Goal: Information Seeking & Learning: Understand process/instructions

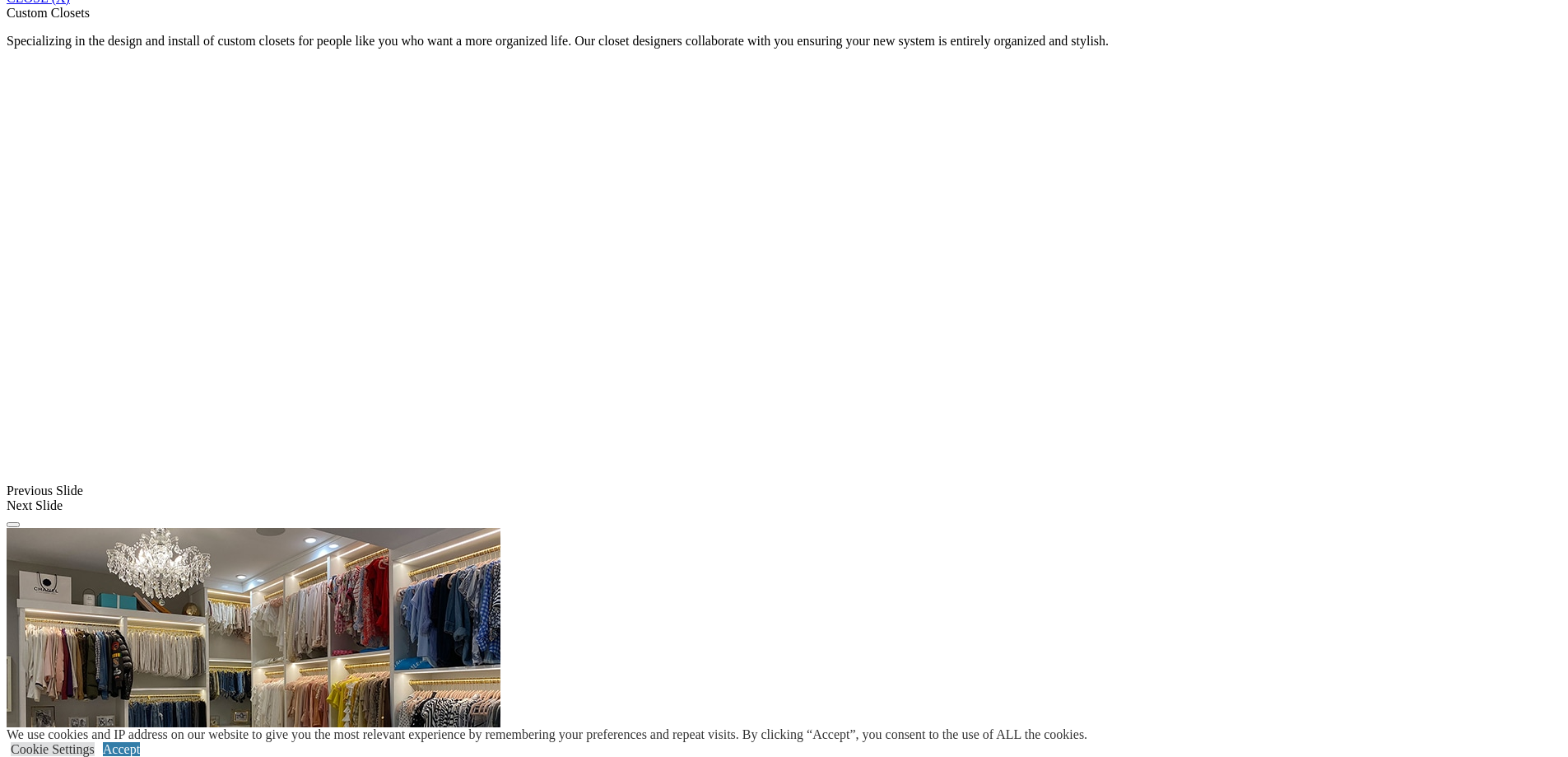
scroll to position [1318, 0]
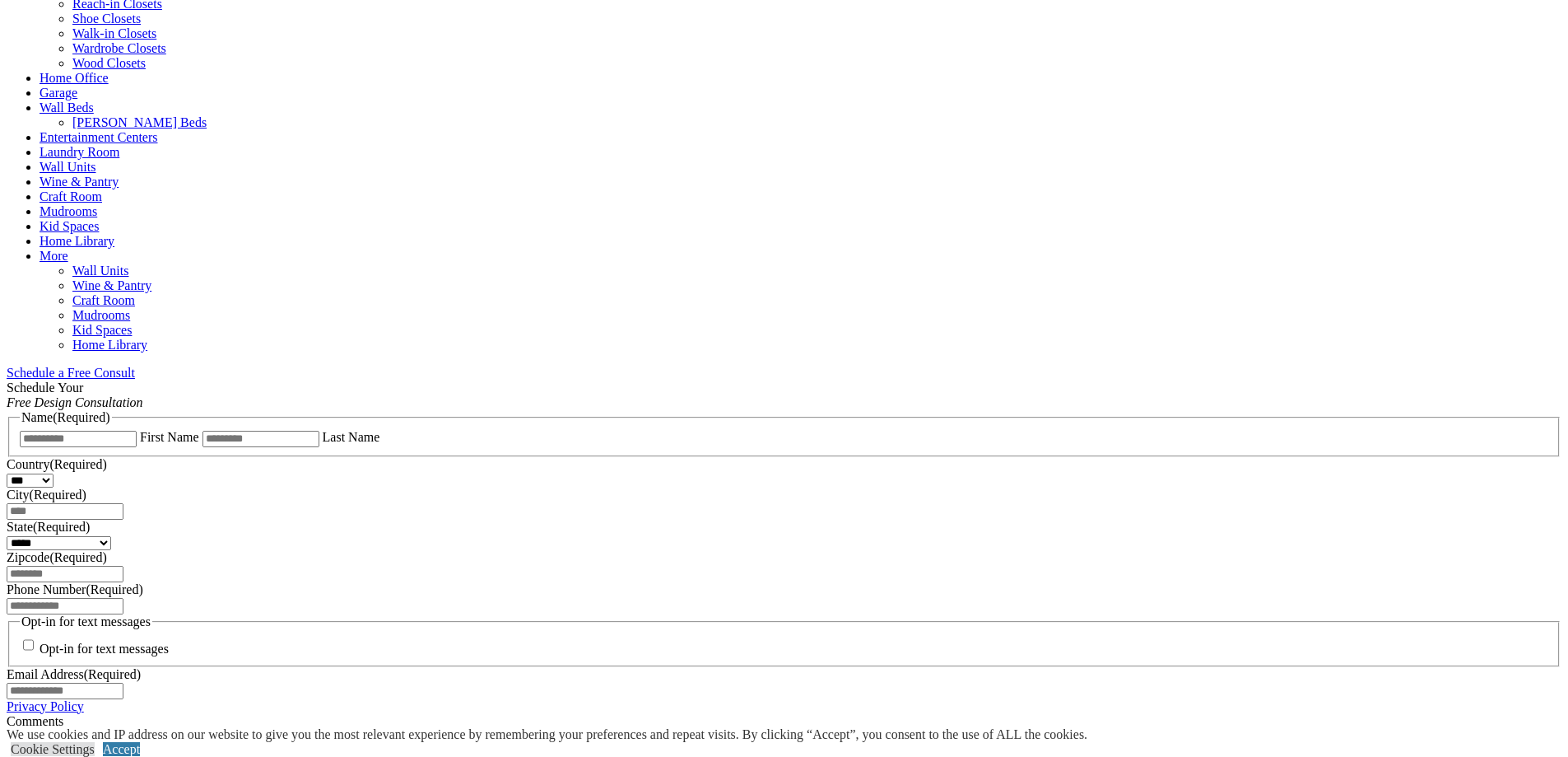
scroll to position [247, 0]
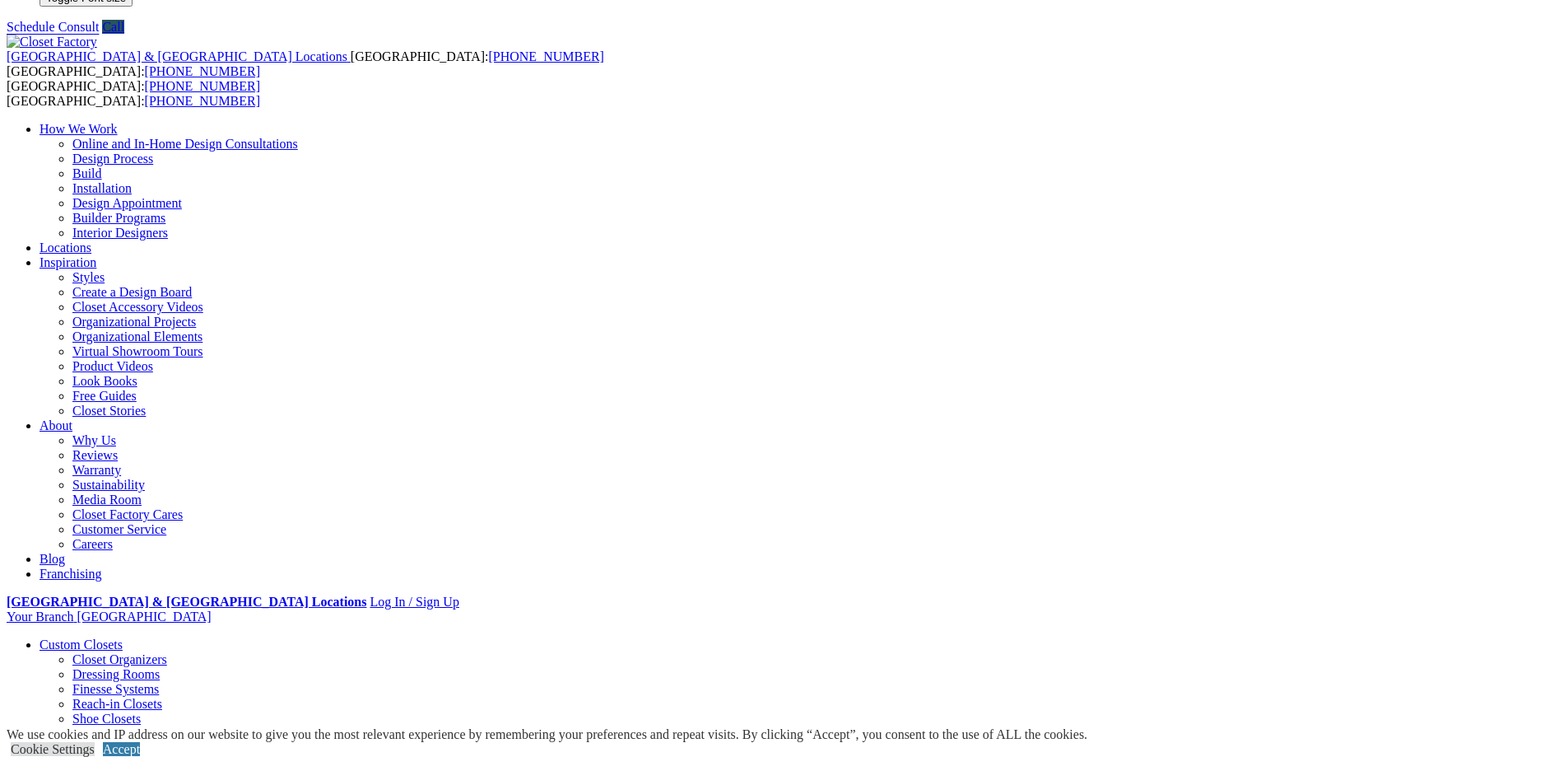
scroll to position [0, 0]
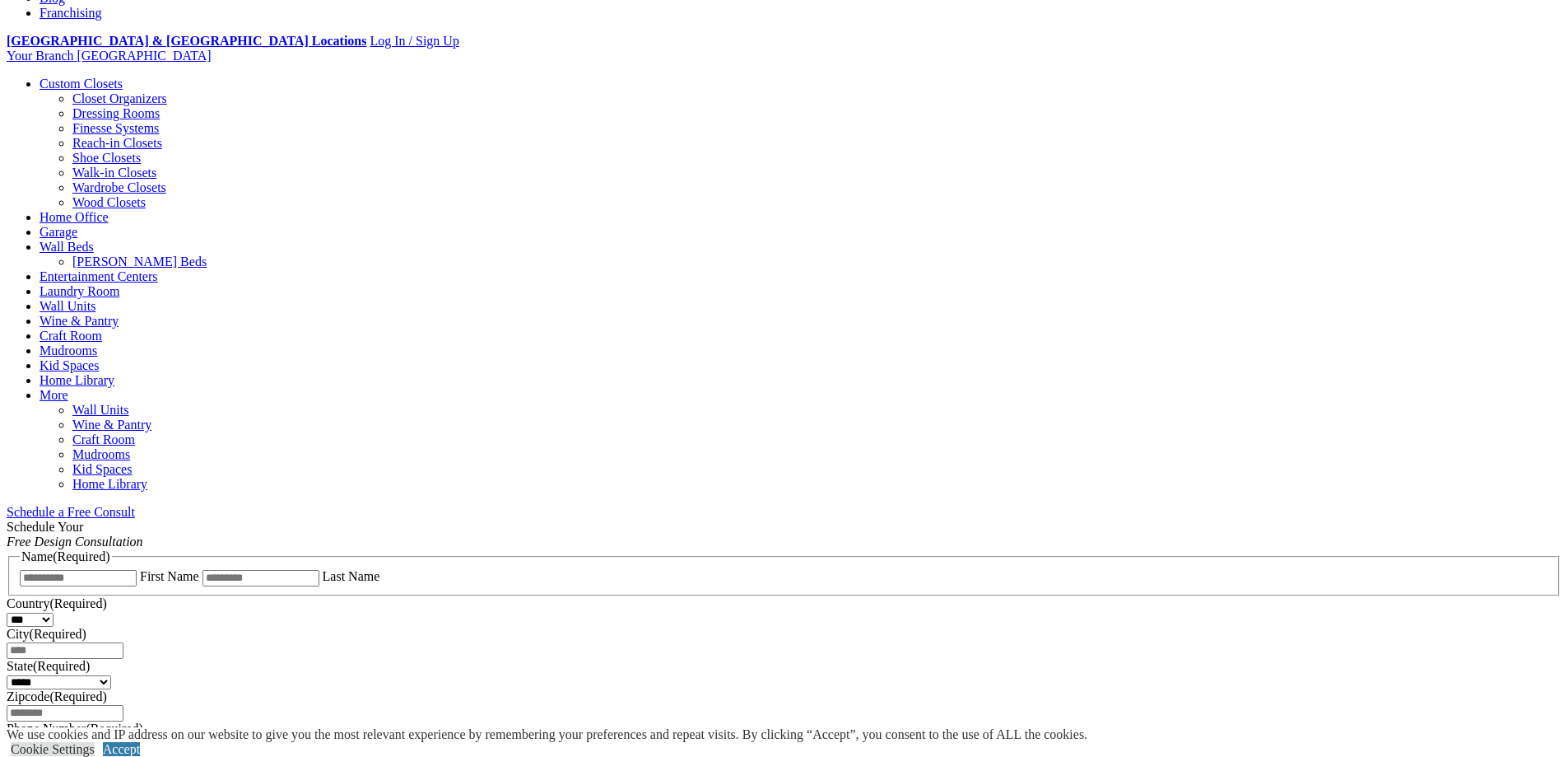
scroll to position [577, 0]
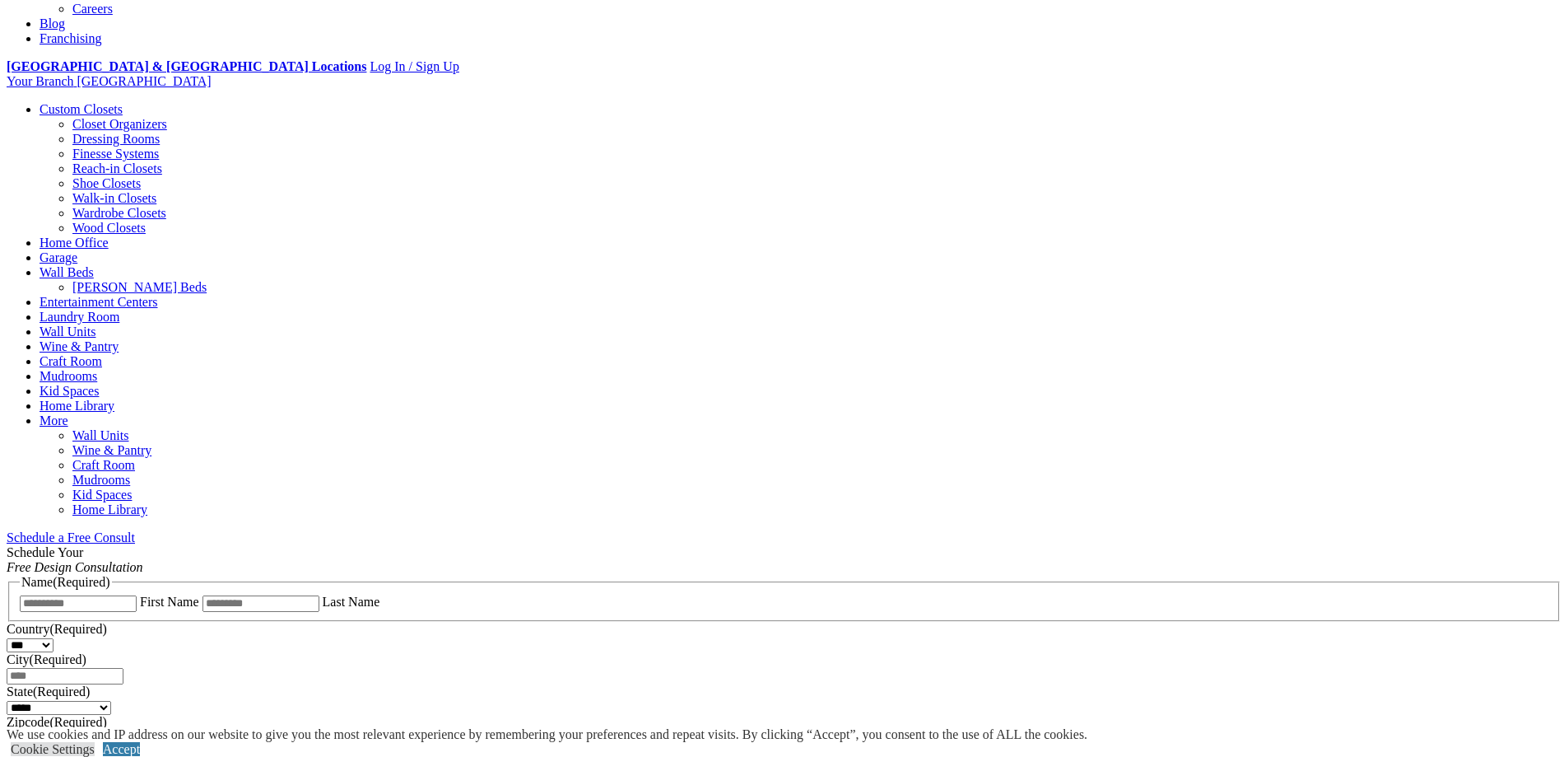
drag, startPoint x: 428, startPoint y: 566, endPoint x: 1010, endPoint y: 587, distance: 582.4
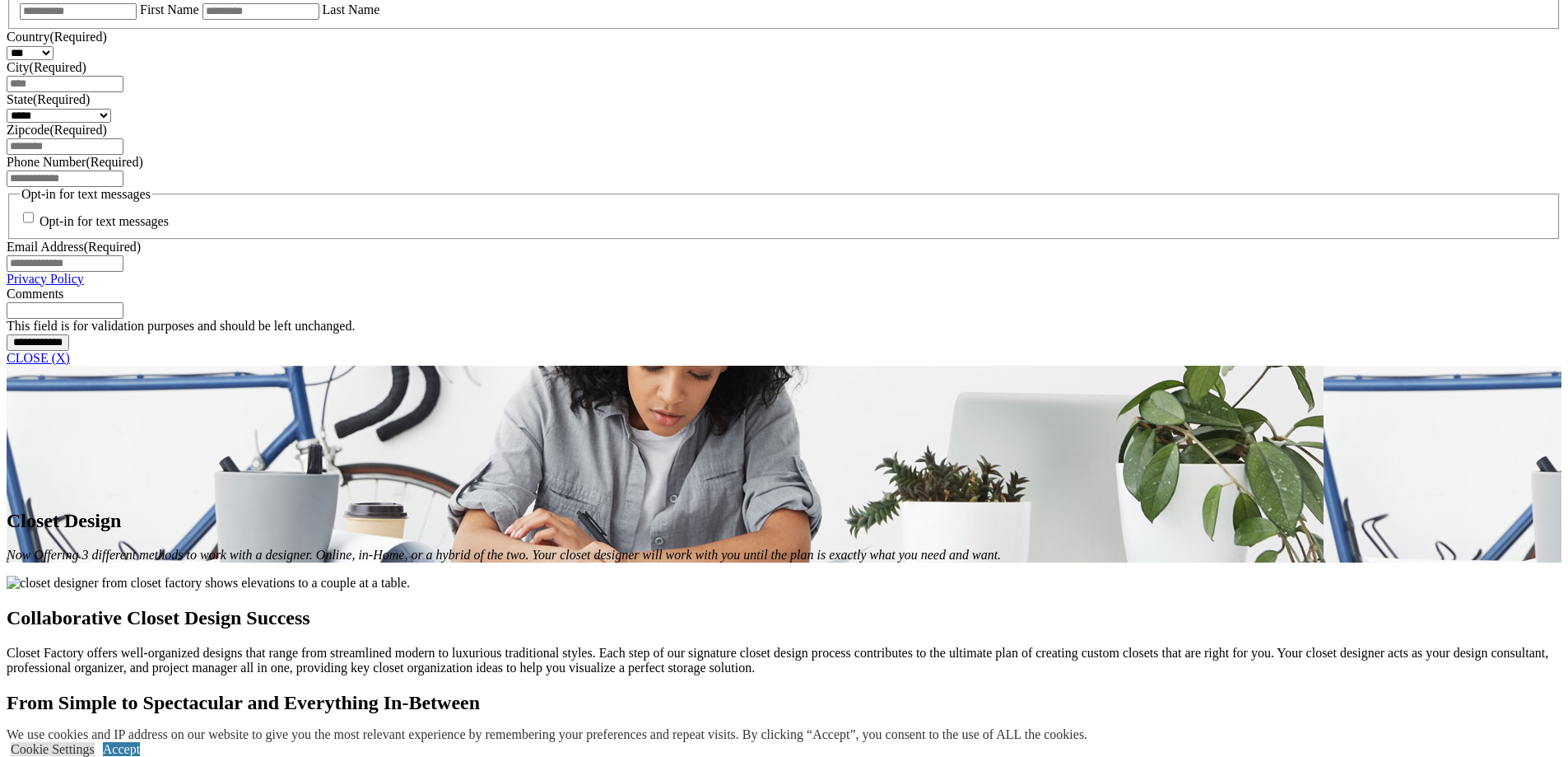
scroll to position [1236, 0]
